Goal: Task Accomplishment & Management: Manage account settings

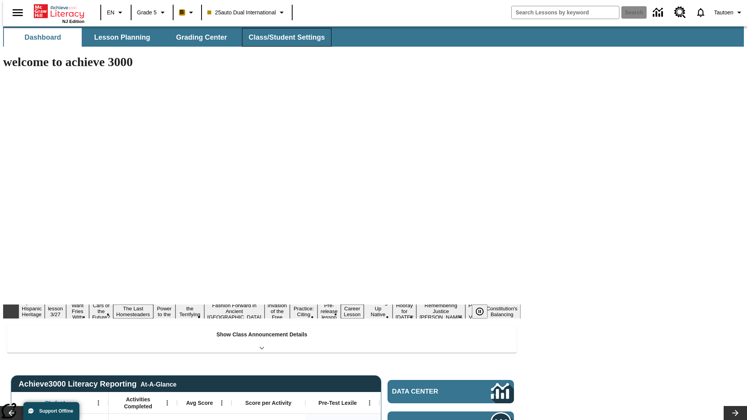
click at [282, 37] on button "Class/Student Settings" at bounding box center [286, 37] width 89 height 19
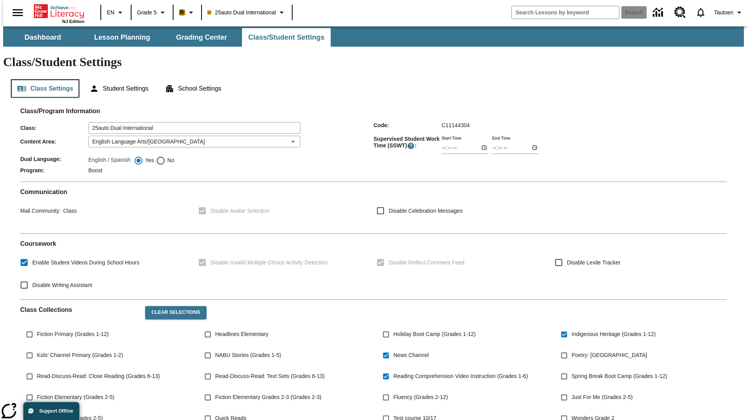
click at [42, 79] on button "Class Settings" at bounding box center [45, 88] width 68 height 19
click at [165, 156] on span "No" at bounding box center [169, 160] width 9 height 8
click at [165, 156] on input "No" at bounding box center [160, 160] width 9 height 9
radio input "true"
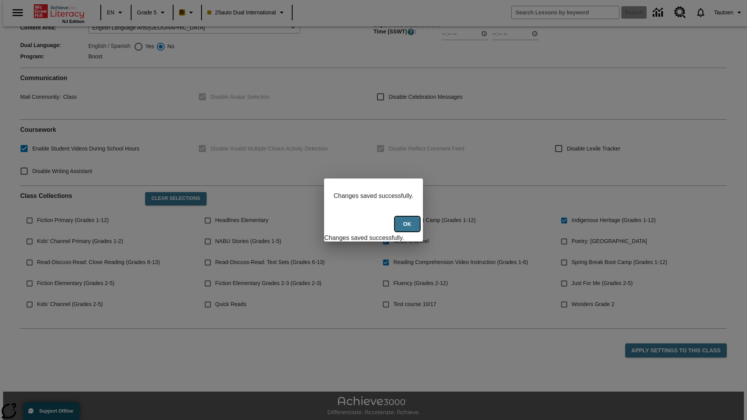
click at [408, 228] on button "Ok" at bounding box center [407, 224] width 25 height 15
